Goal: Information Seeking & Learning: Learn about a topic

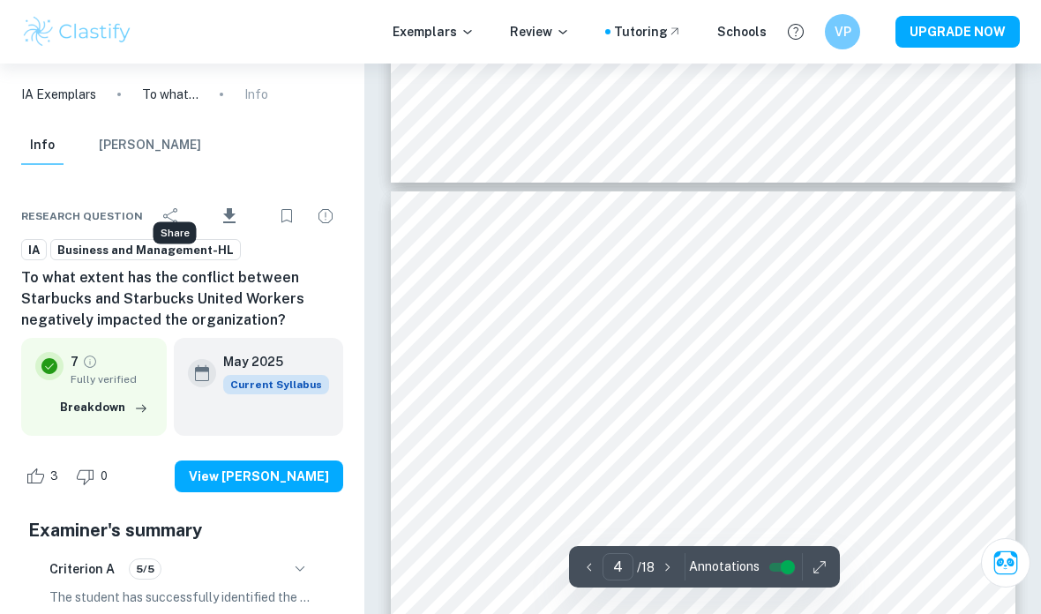
scroll to position [2484, 0]
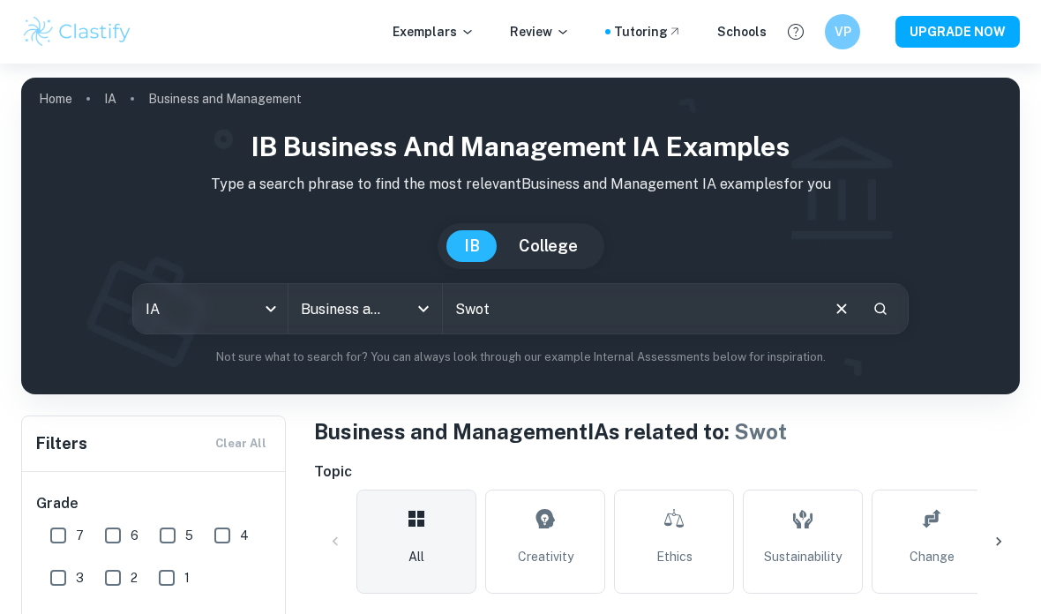
click at [505, 306] on input "Swot" at bounding box center [630, 308] width 375 height 49
drag, startPoint x: 505, startPoint y: 309, endPoint x: 468, endPoint y: 312, distance: 37.2
click at [468, 312] on input "Swot" at bounding box center [630, 308] width 375 height 49
type input "Social media strategy"
click at [877, 309] on icon "Search" at bounding box center [880, 309] width 16 height 16
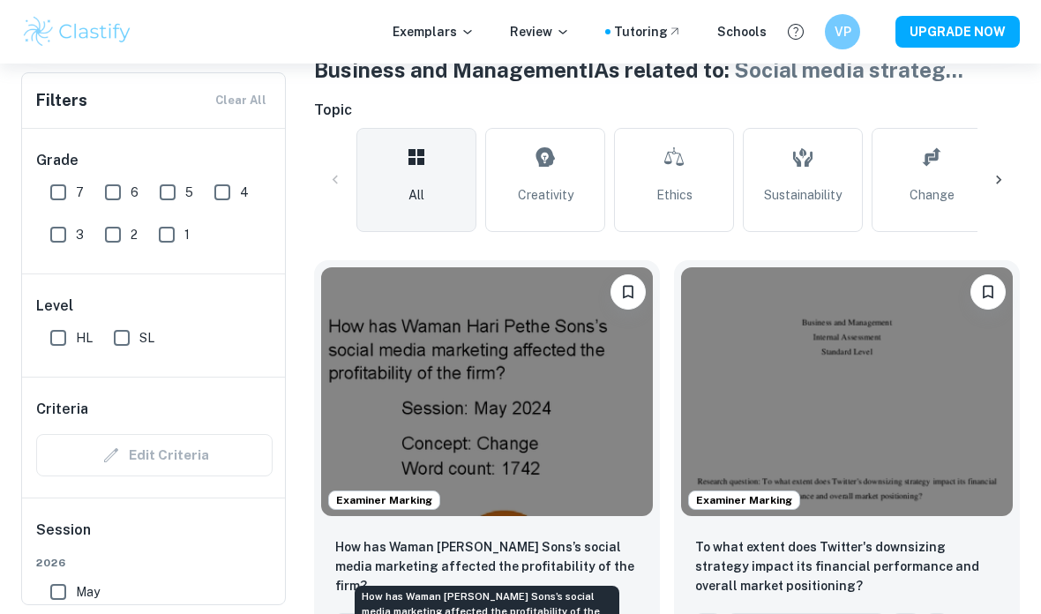
scroll to position [429, 0]
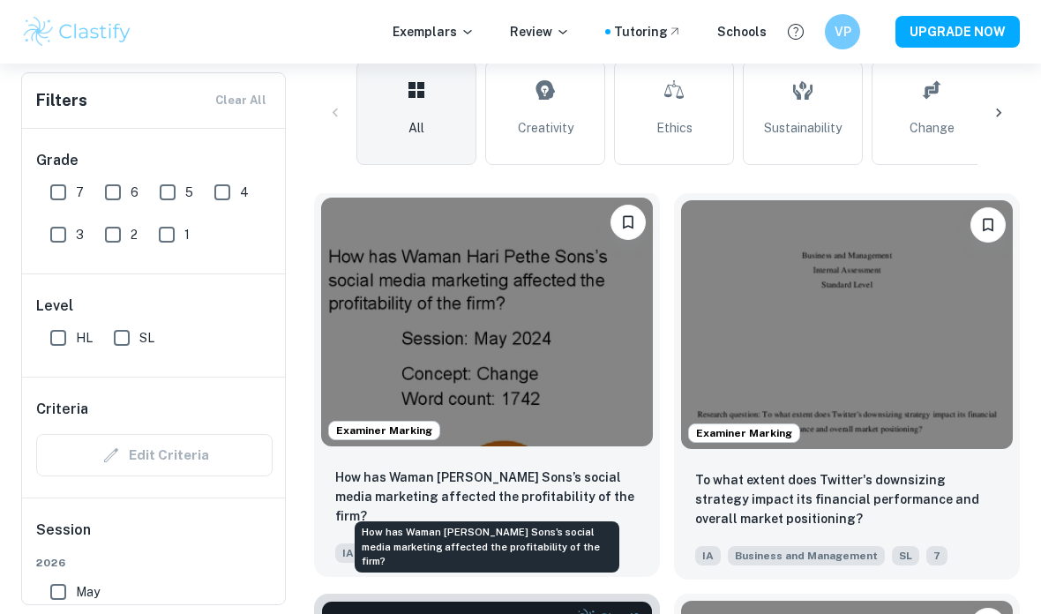
click at [518, 483] on p "How has Waman [PERSON_NAME] Sons’s social media marketing affected the profitab…" at bounding box center [486, 496] width 303 height 58
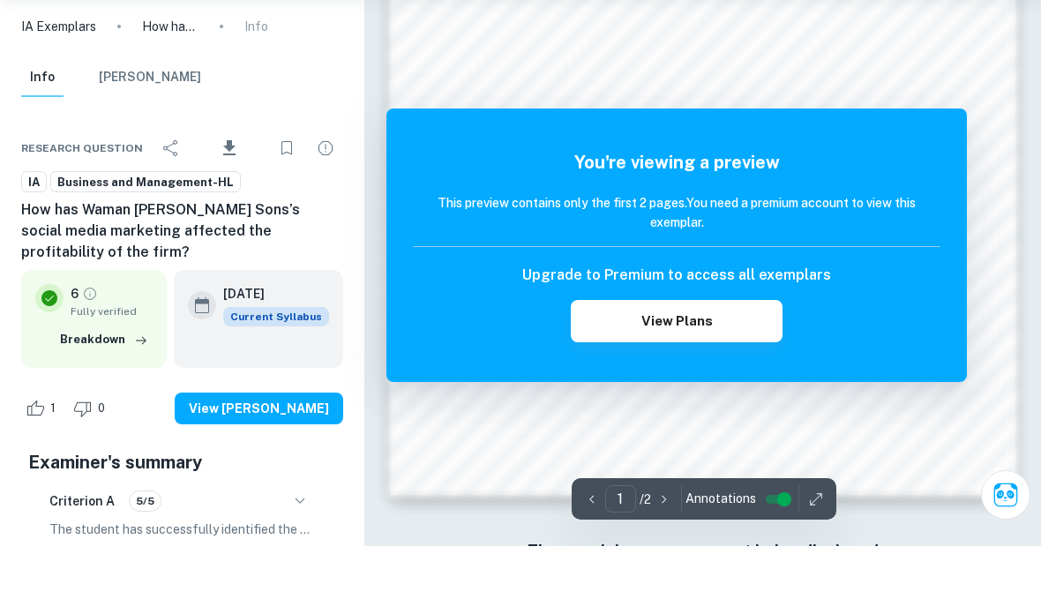
scroll to position [1213, 0]
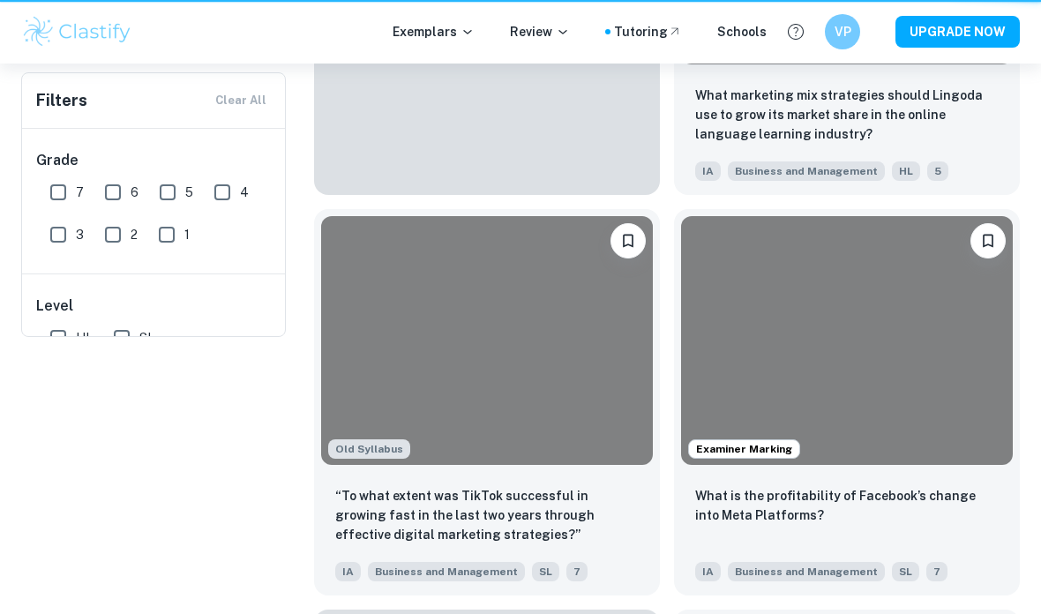
scroll to position [499, 0]
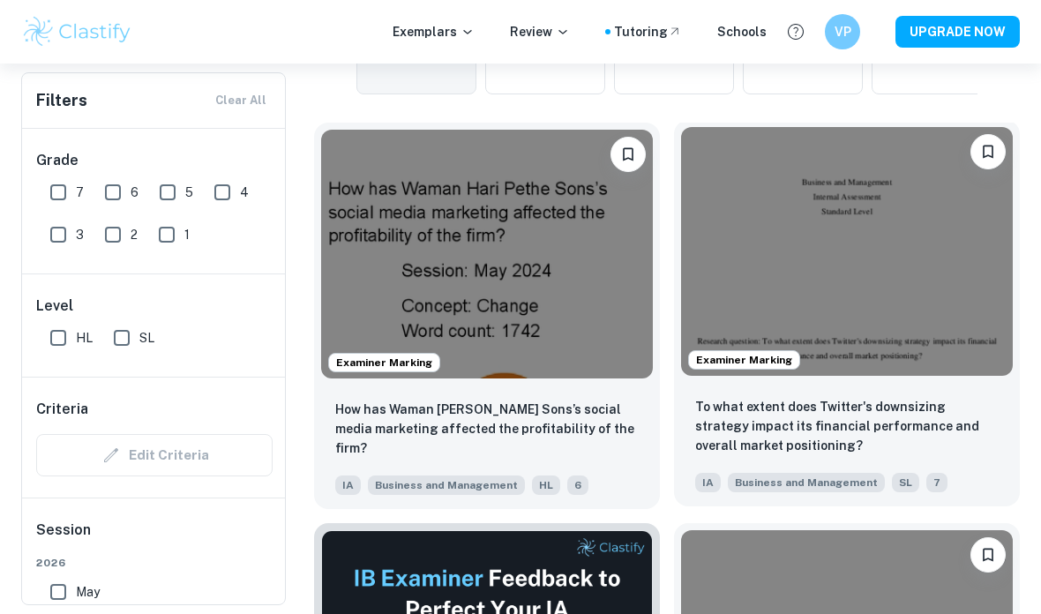
click at [849, 313] on img at bounding box center [847, 251] width 332 height 249
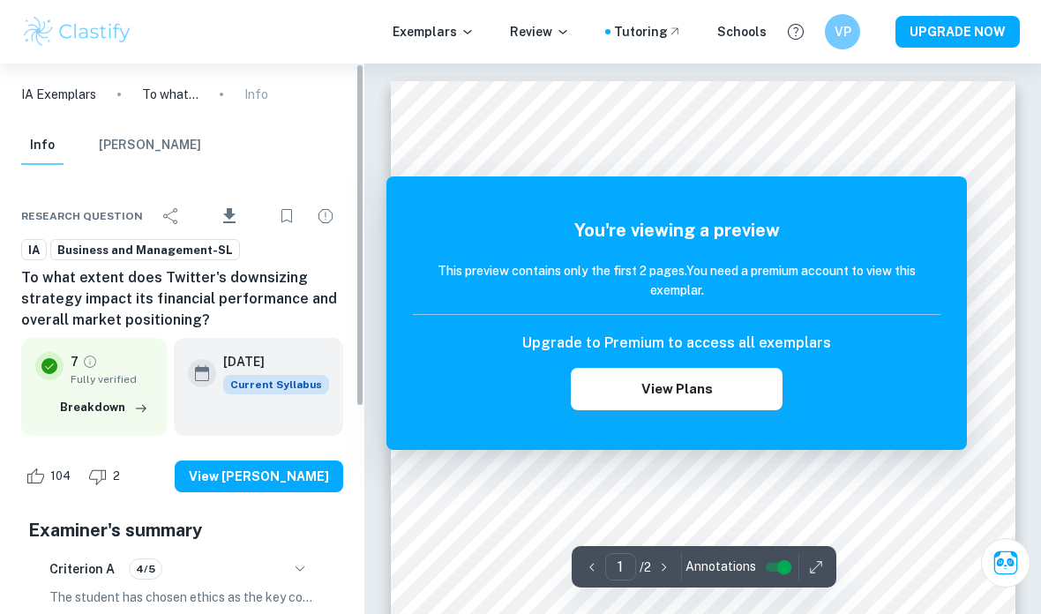
scroll to position [15, 0]
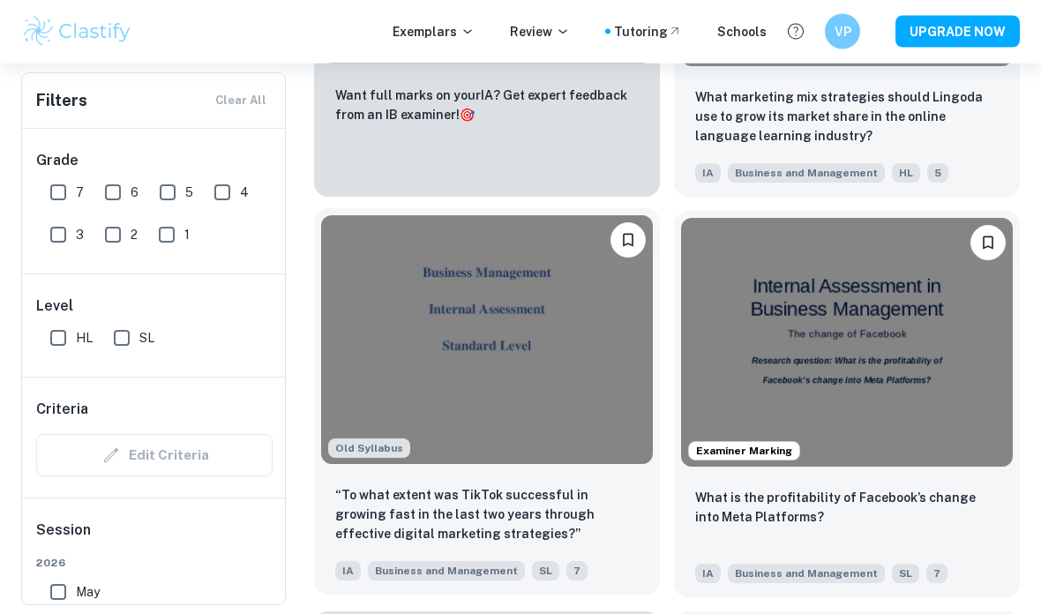
scroll to position [1213, 0]
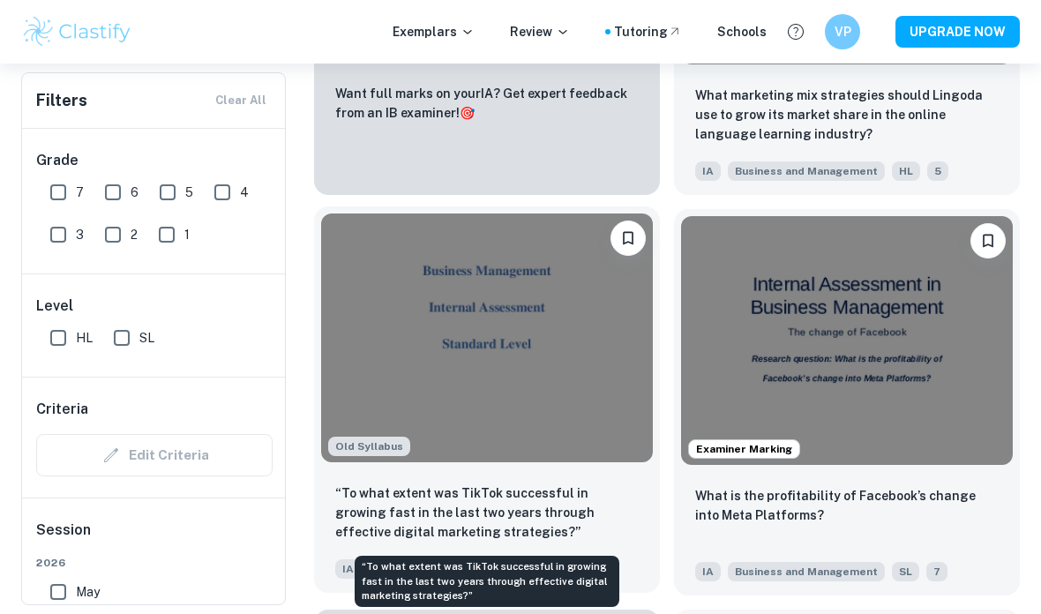
click at [445, 511] on p "“To what extent was TikTok successful in growing fast in the last two years thr…" at bounding box center [486, 512] width 303 height 58
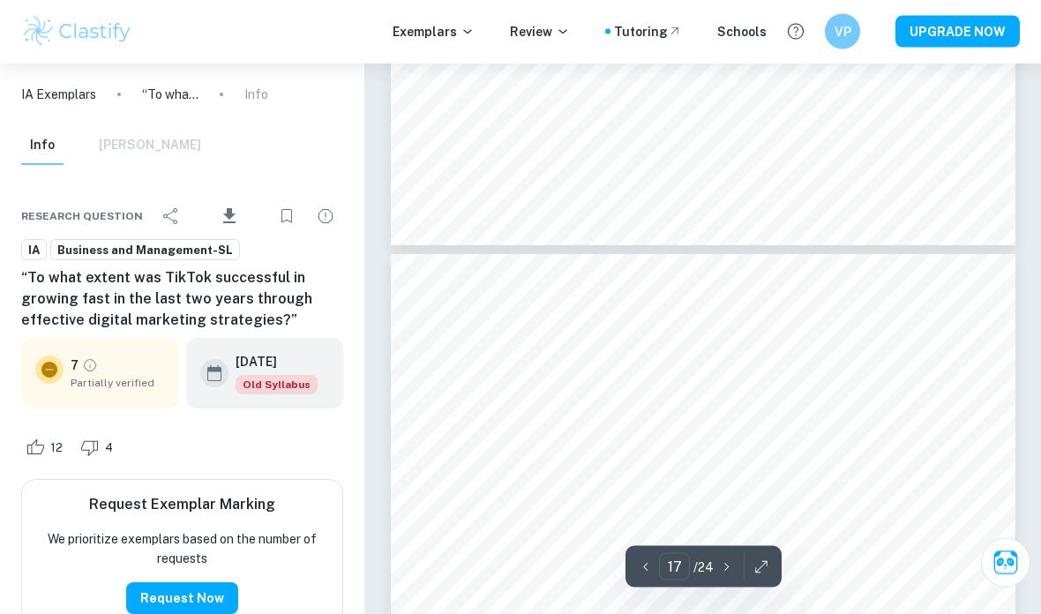
scroll to position [13356, 0]
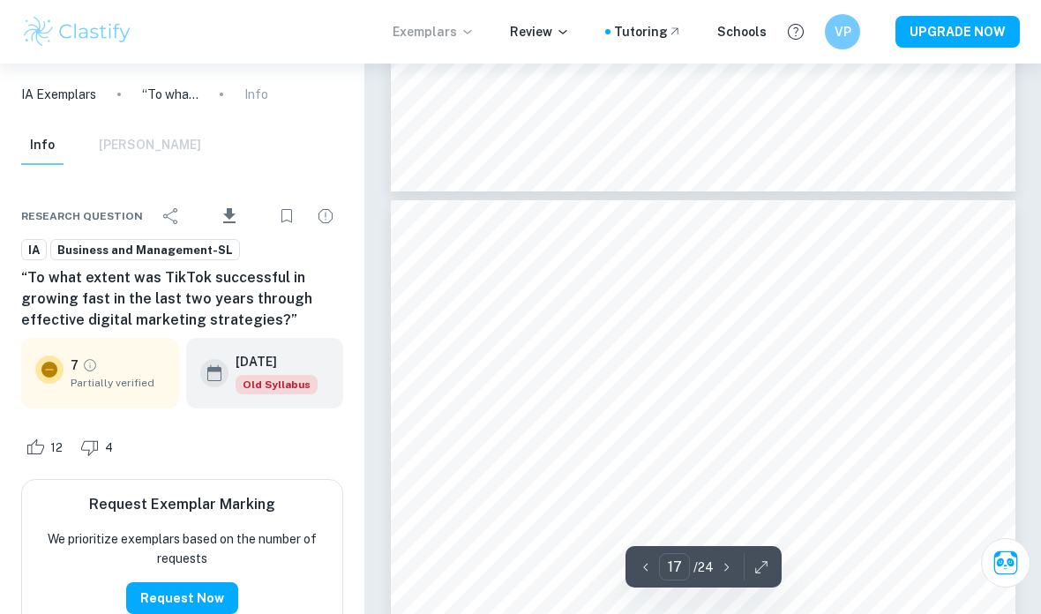
type input "16"
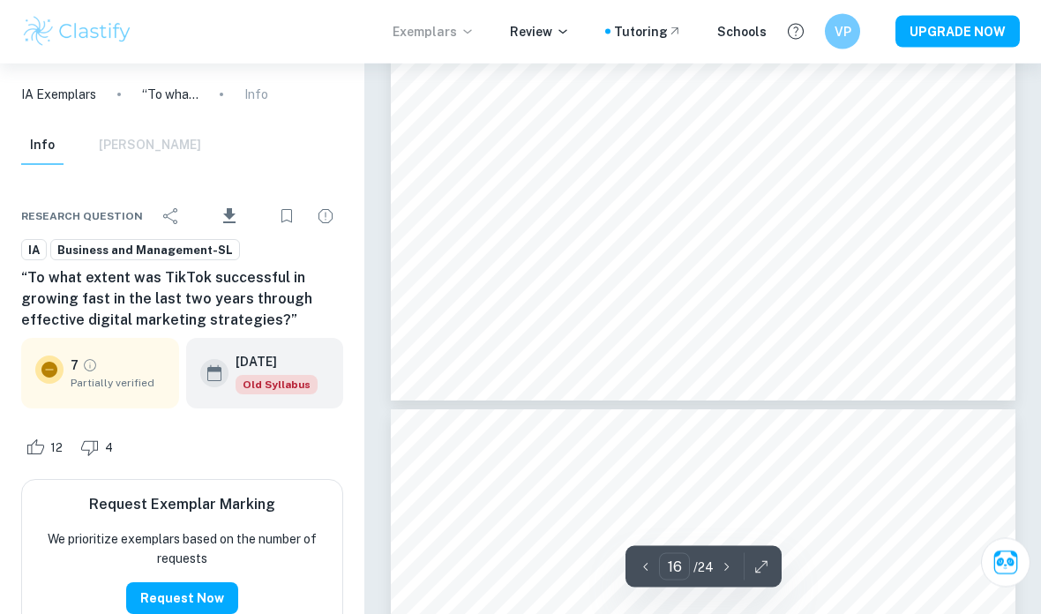
scroll to position [12891, 0]
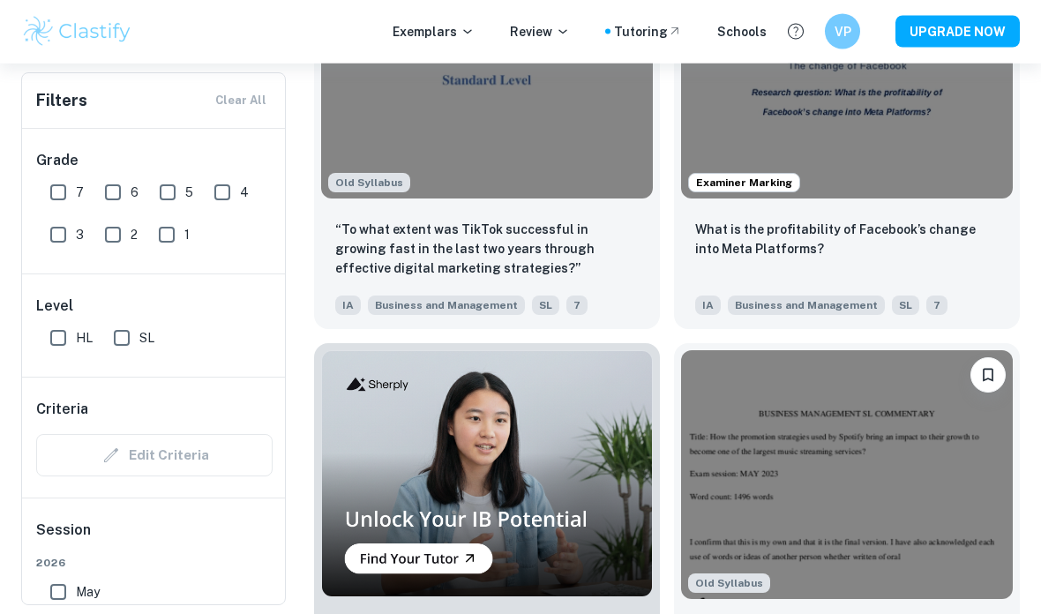
scroll to position [1480, 0]
